Goal: Information Seeking & Learning: Learn about a topic

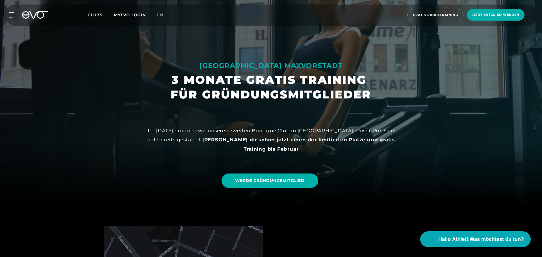
scroll to position [56, 0]
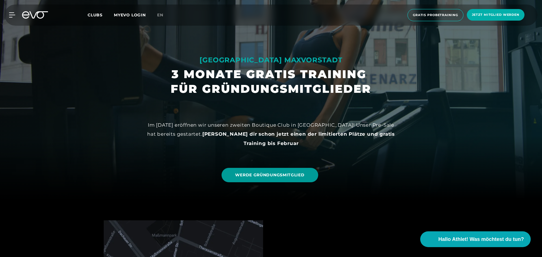
click at [267, 176] on span "WERDE GRÜNDUNGSMITGLIED" at bounding box center [269, 175] width 69 height 6
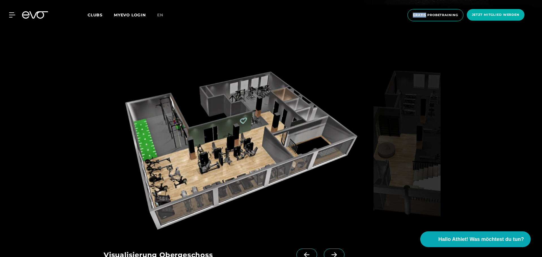
scroll to position [819, 0]
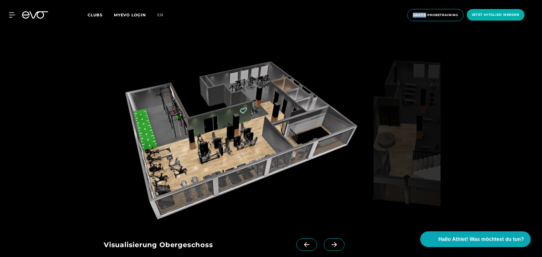
click at [329, 242] on icon at bounding box center [334, 244] width 10 height 5
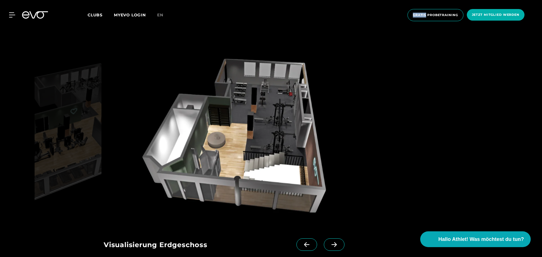
click at [329, 242] on icon at bounding box center [334, 244] width 10 height 5
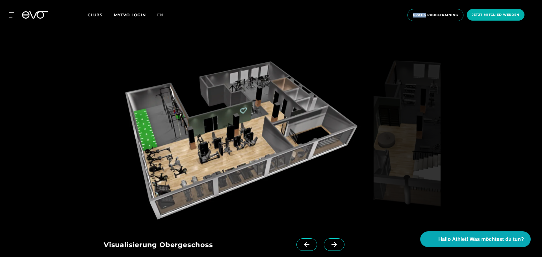
click at [329, 242] on icon at bounding box center [334, 244] width 10 height 5
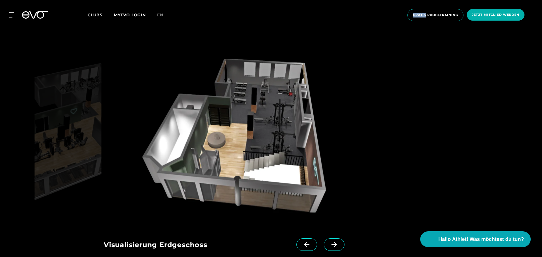
click at [329, 242] on icon at bounding box center [334, 244] width 10 height 5
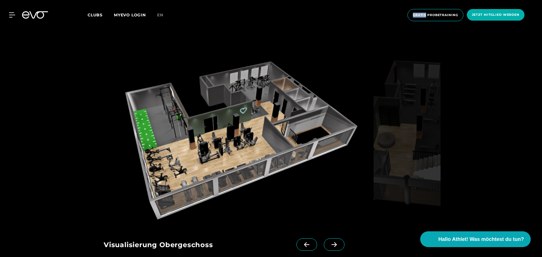
click at [329, 242] on icon at bounding box center [334, 244] width 10 height 5
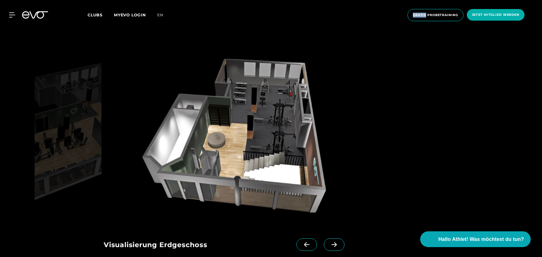
click at [329, 242] on icon at bounding box center [334, 244] width 10 height 5
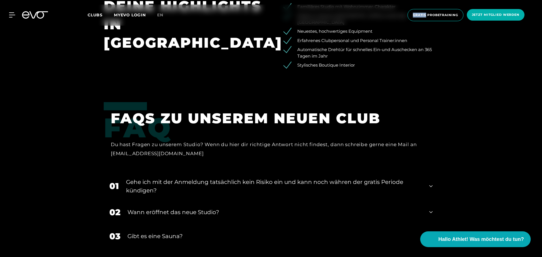
scroll to position [1158, 0]
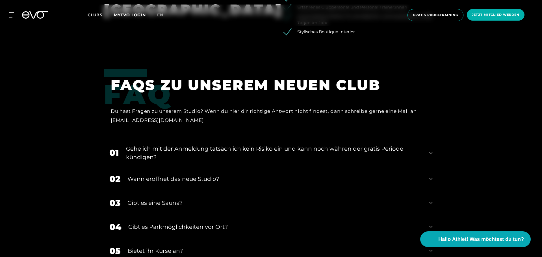
click at [423, 139] on div "01 Gehe ich mit der Anmeldung tatsächlich kein Risiko ein und kann noch währen …" at bounding box center [271, 153] width 334 height 28
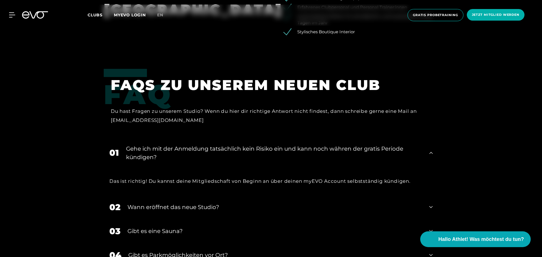
click at [422, 203] on div "Wann eröffnet das neue Studio?" at bounding box center [274, 207] width 295 height 8
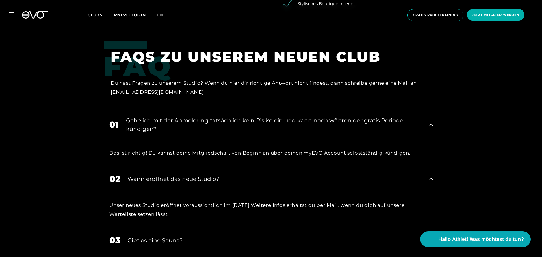
scroll to position [1271, 0]
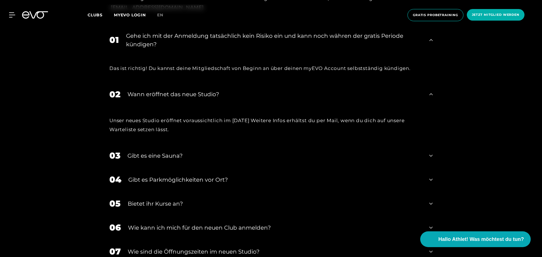
click at [188, 152] on div "Gibt es eine Sauna?" at bounding box center [274, 156] width 295 height 8
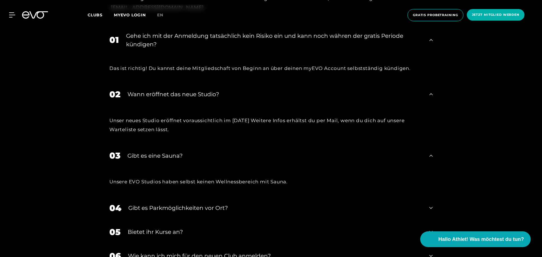
scroll to position [1299, 0]
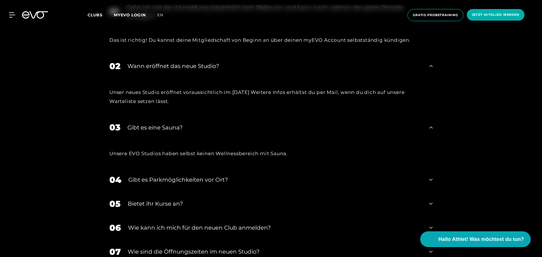
click at [246, 176] on div "Gibt es Parkmöglichkeiten vor Ort?" at bounding box center [275, 180] width 294 height 8
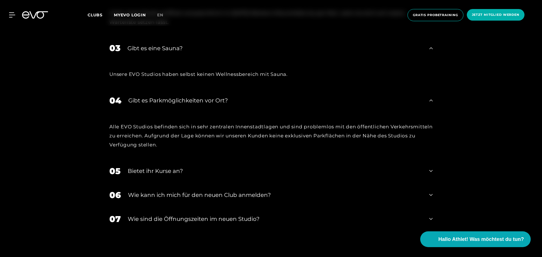
scroll to position [1384, 0]
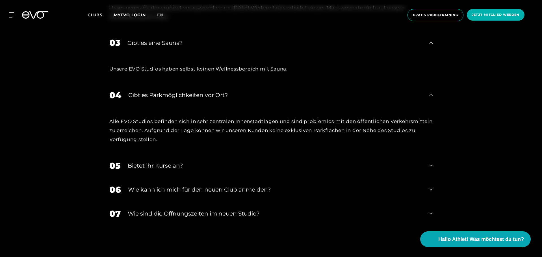
click at [227, 162] on div "Bietet ihr Kurse an?" at bounding box center [275, 166] width 294 height 8
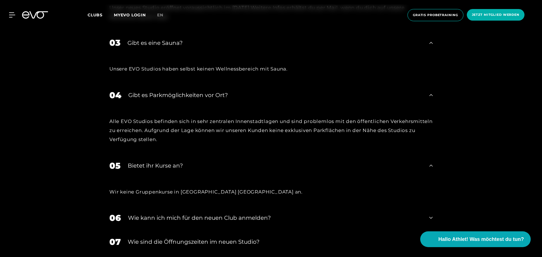
click at [251, 214] on div "Wie kann ich mich für den neuen Club anmelden?" at bounding box center [275, 218] width 294 height 8
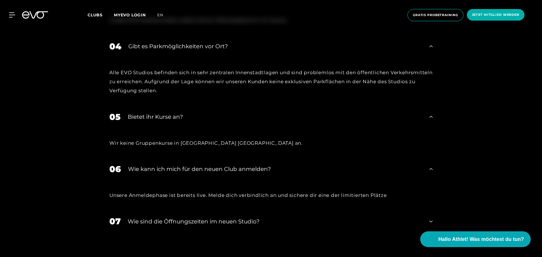
scroll to position [1440, 0]
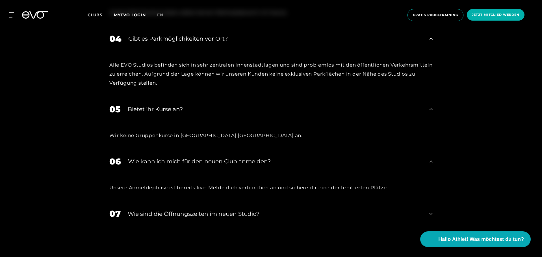
click at [230, 210] on div "​Wie sind die Öffnungszeiten im neuen Studio?" at bounding box center [275, 214] width 294 height 8
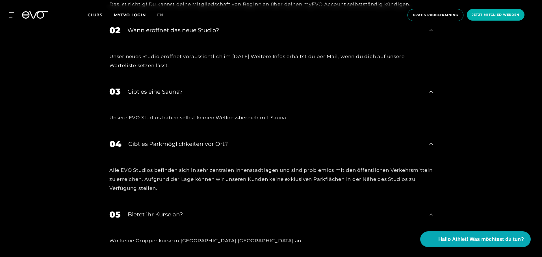
scroll to position [1191, 0]
